Goal: Information Seeking & Learning: Learn about a topic

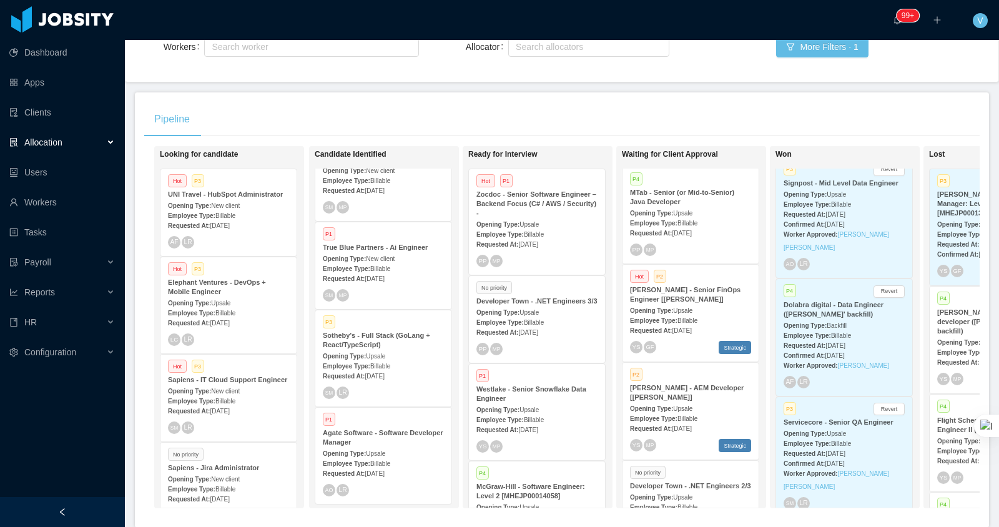
scroll to position [114, 0]
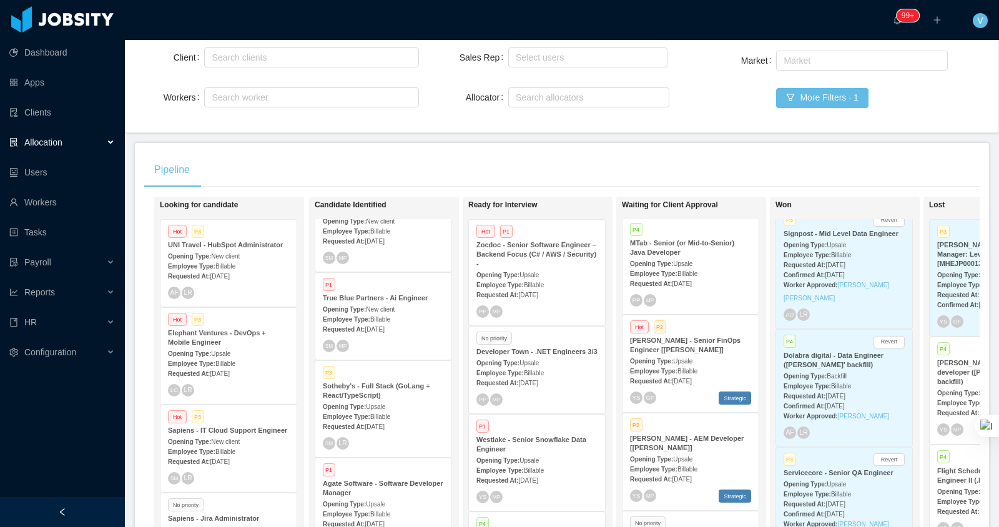
click at [531, 464] on span "Upsale" at bounding box center [528, 460] width 19 height 7
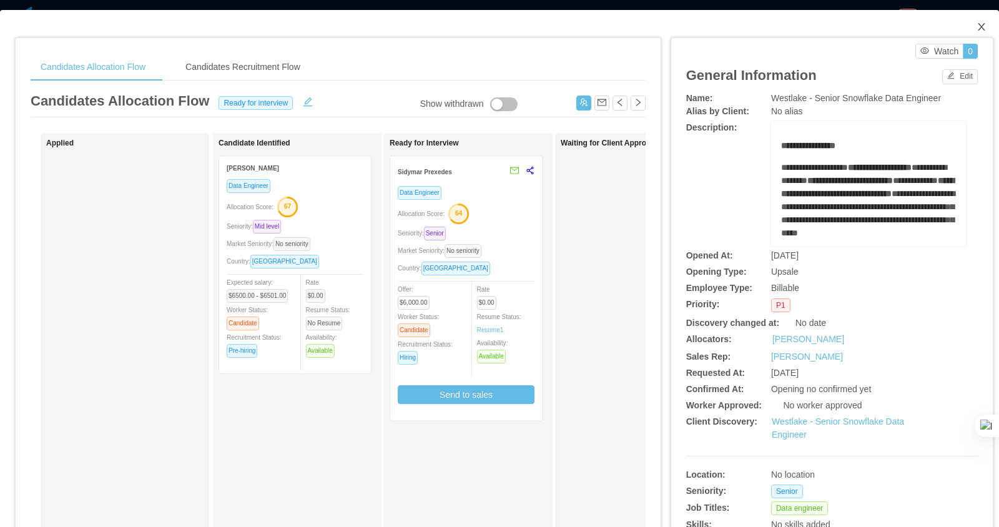
click at [981, 26] on icon "icon: close" at bounding box center [982, 27] width 10 height 10
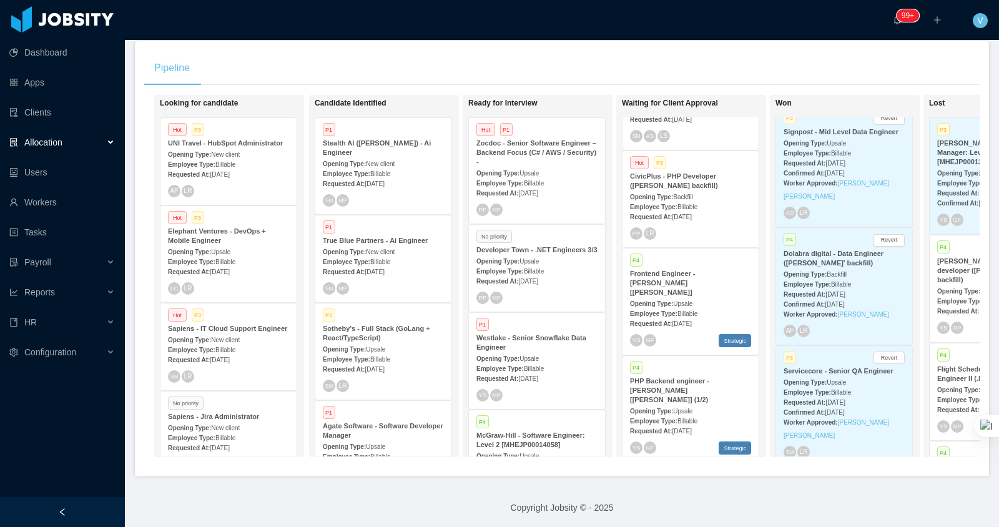
scroll to position [1623, 0]
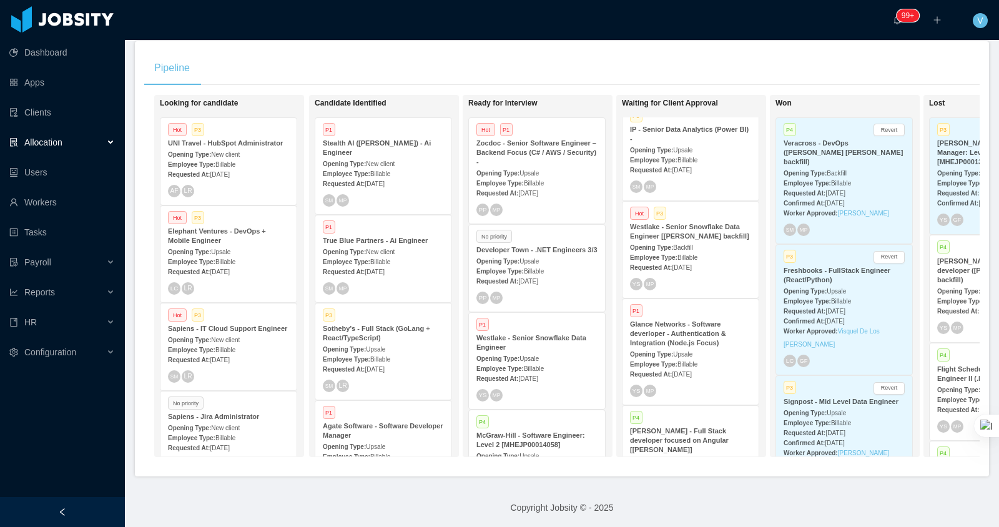
scroll to position [660, 0]
click at [687, 357] on span "Upsale" at bounding box center [682, 353] width 19 height 7
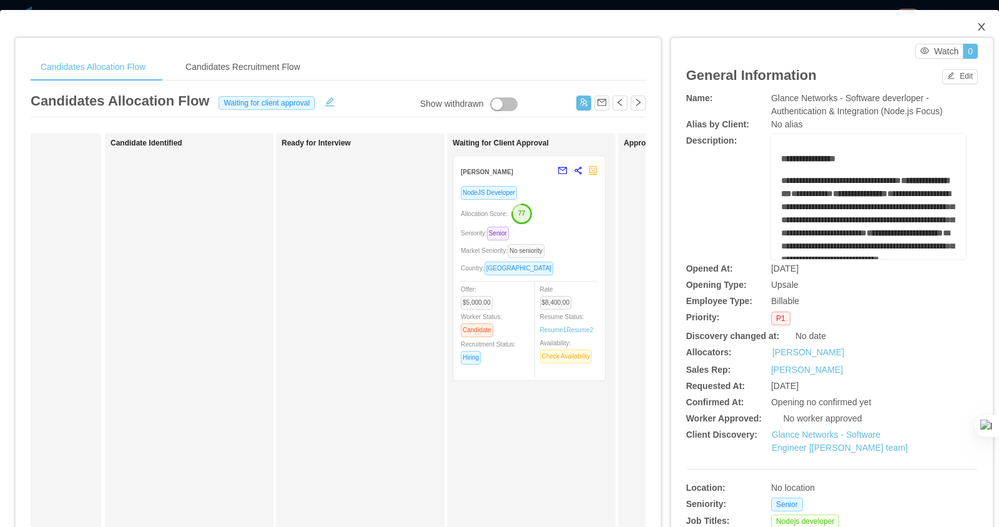
drag, startPoint x: 980, startPoint y: 25, endPoint x: 755, endPoint y: 181, distance: 273.7
click at [980, 25] on icon "icon: close" at bounding box center [981, 26] width 7 height 7
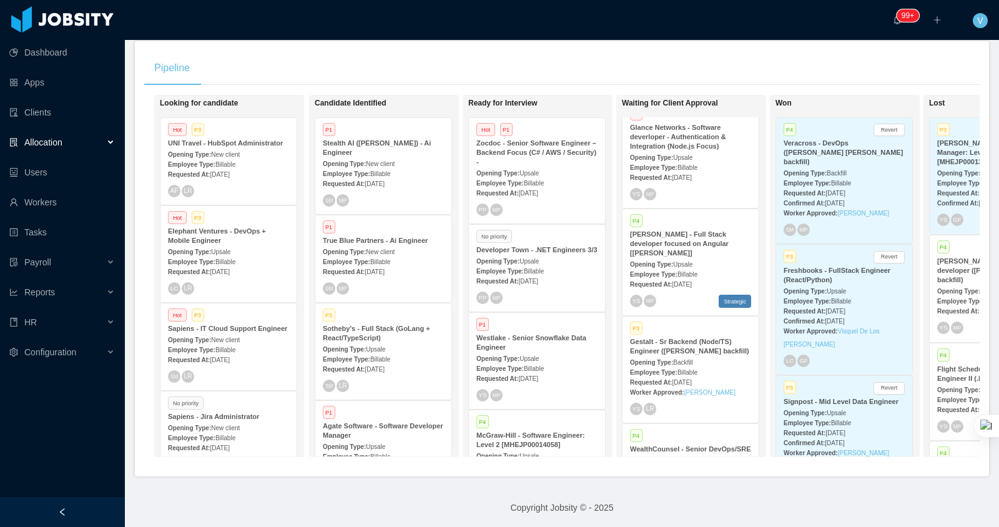
scroll to position [865, 0]
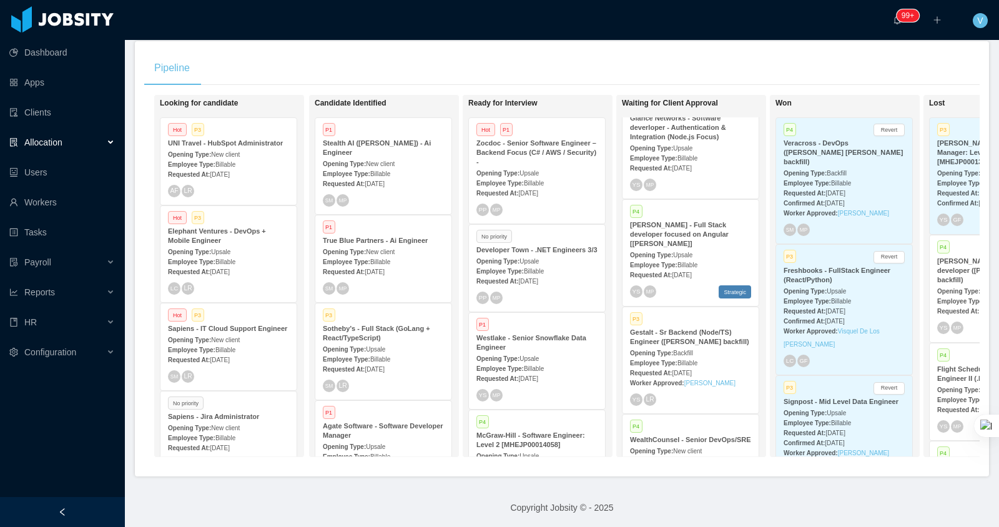
click at [691, 278] on span "Jul 28th, 2025" at bounding box center [681, 275] width 19 height 7
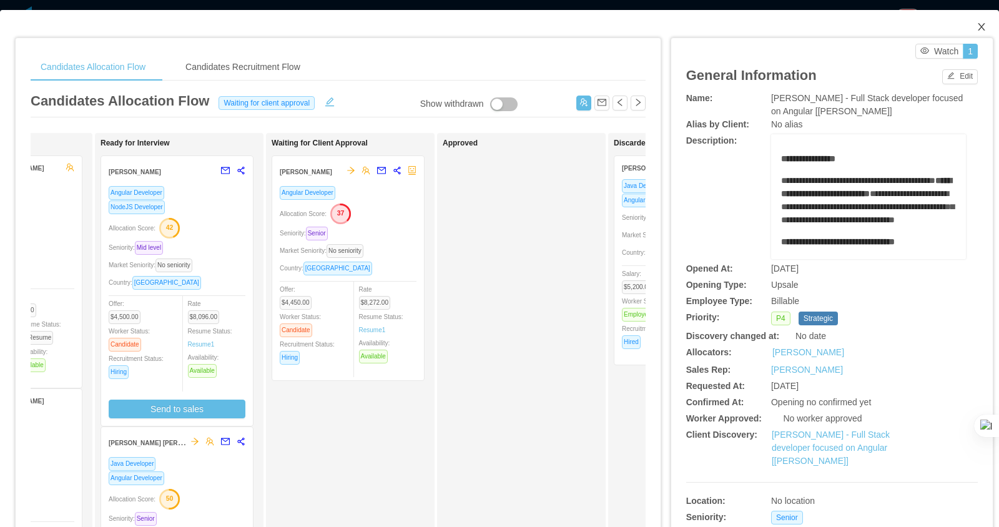
click at [990, 29] on span "Close" at bounding box center [981, 27] width 35 height 35
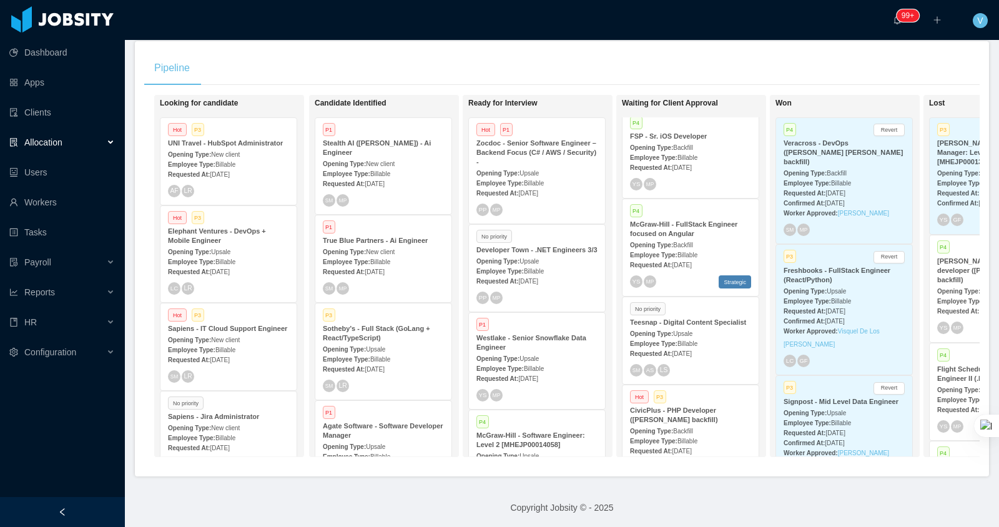
scroll to position [1347, 0]
click at [673, 149] on strong "Opening Type:" at bounding box center [651, 145] width 43 height 7
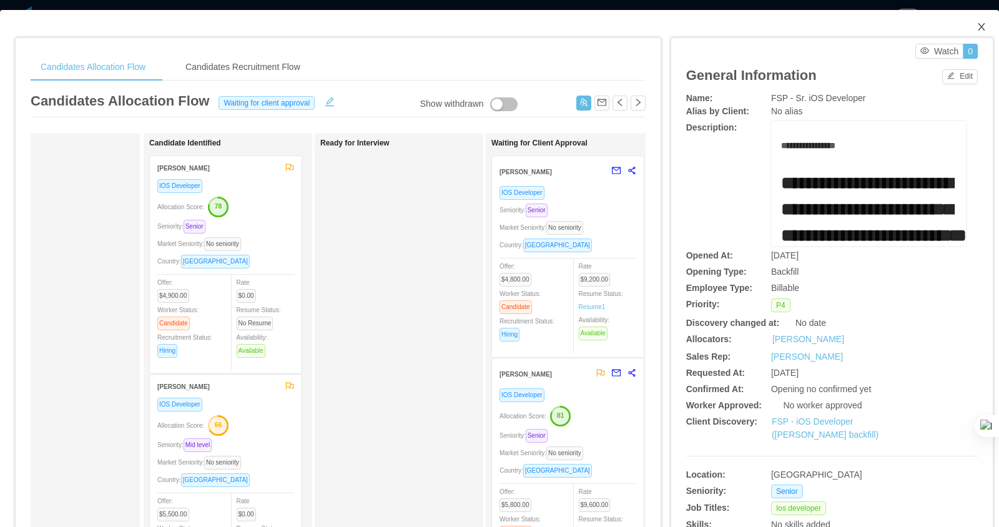
click at [977, 27] on icon "icon: close" at bounding box center [982, 27] width 10 height 10
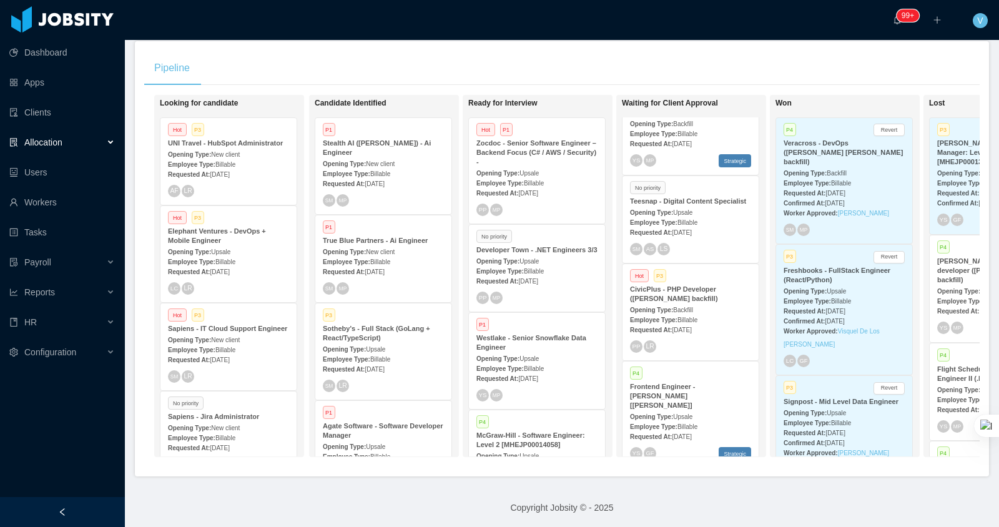
scroll to position [1528, 0]
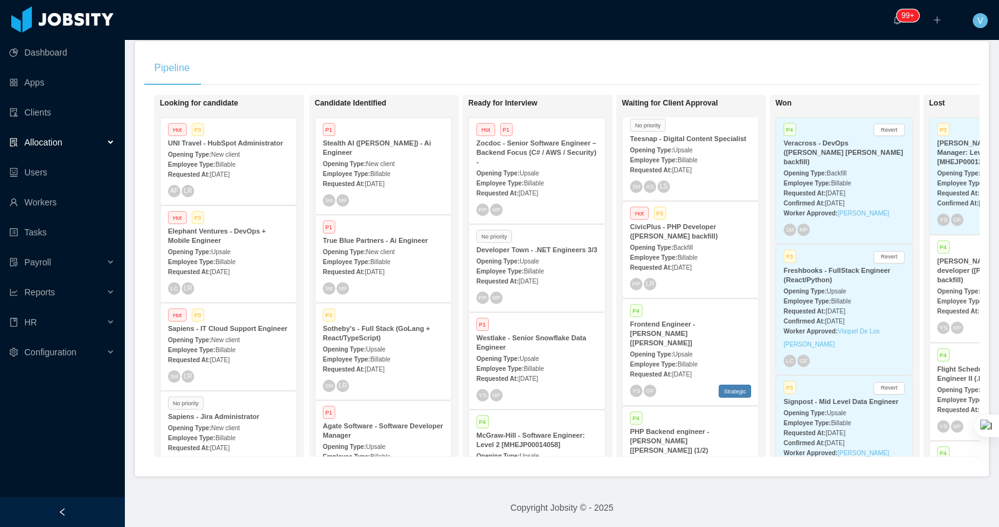
click at [691, 261] on span "Billable" at bounding box center [687, 257] width 20 height 7
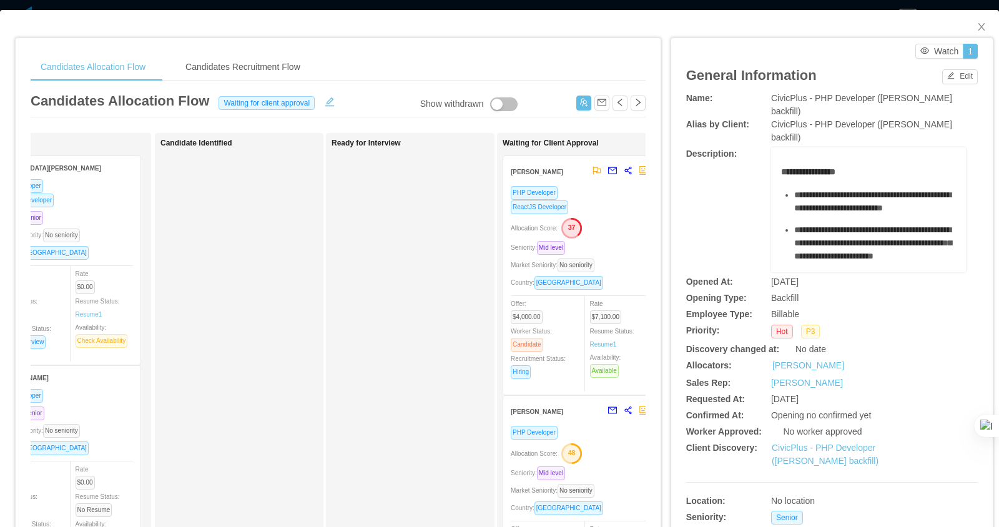
scroll to position [0, 65]
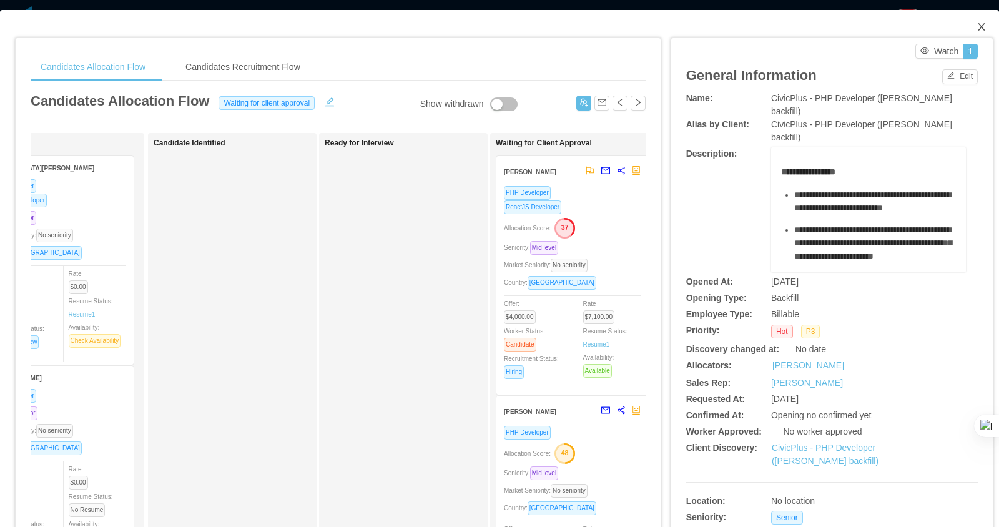
drag, startPoint x: 983, startPoint y: 26, endPoint x: 416, endPoint y: 378, distance: 667.1
click at [983, 26] on icon "icon: close" at bounding box center [982, 27] width 10 height 10
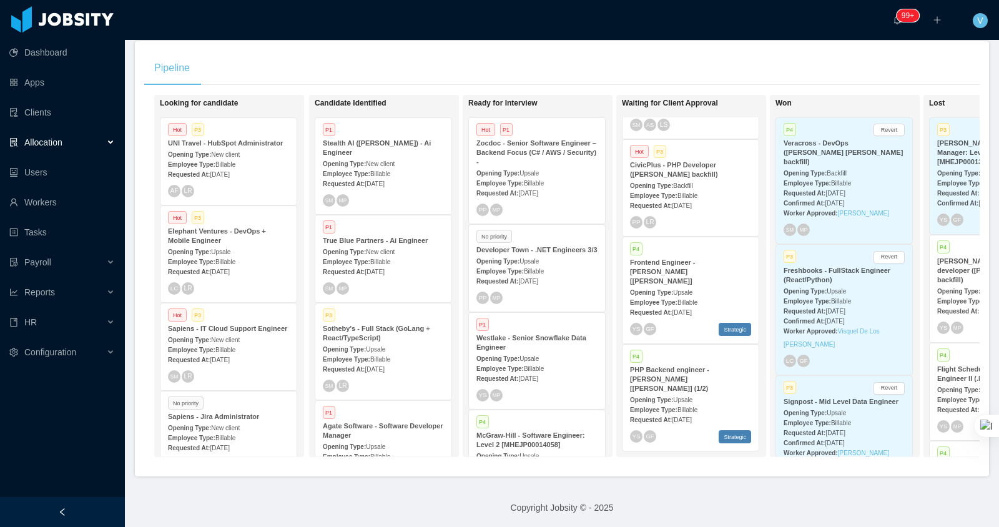
scroll to position [1623, 0]
